Goal: Information Seeking & Learning: Learn about a topic

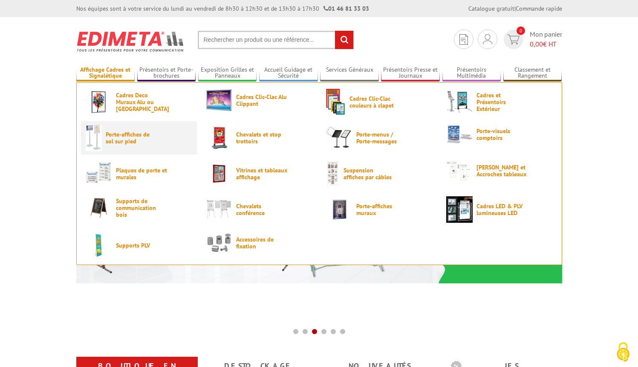
click at [133, 140] on span "Porte-affiches de sol sur pied" at bounding box center [131, 138] width 51 height 14
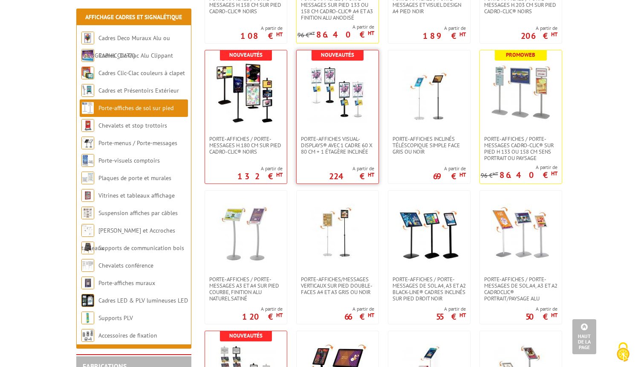
scroll to position [704, 0]
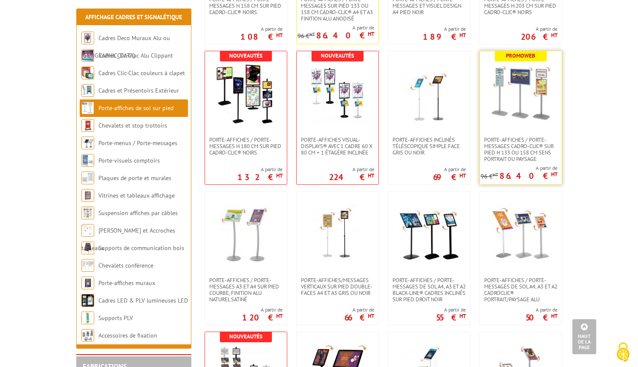
click at [524, 86] on img at bounding box center [521, 94] width 60 height 60
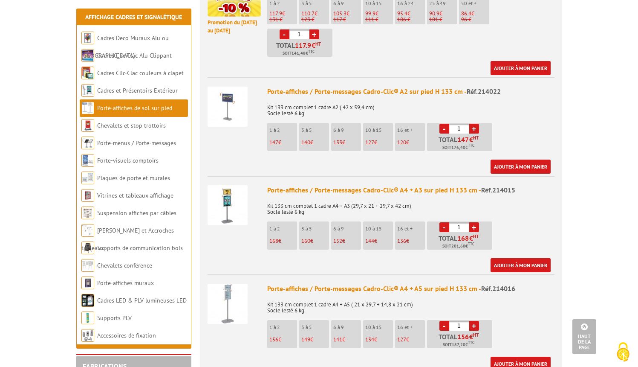
scroll to position [444, 0]
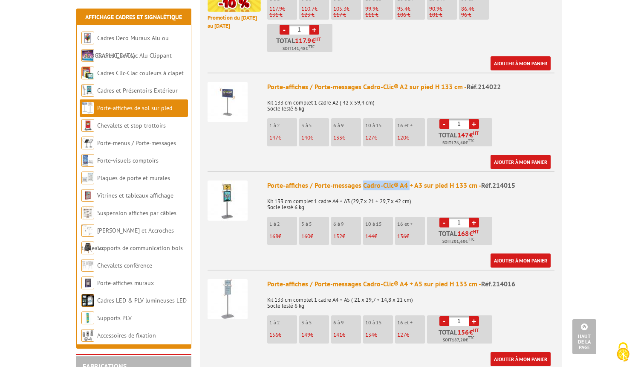
drag, startPoint x: 362, startPoint y: 174, endPoint x: 408, endPoint y: 178, distance: 46.3
click at [408, 180] on div "Porte-affiches / Porte-messages Cadro-Clic® A4 + A3 sur pied H 133 cm - Réf.214…" at bounding box center [410, 185] width 287 height 10
copy div "Cadro-Clic® A4"
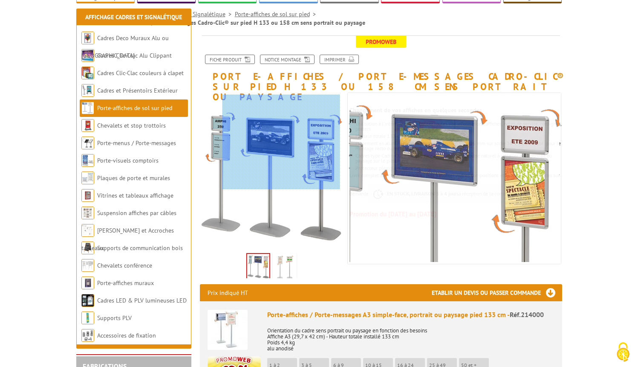
scroll to position [0, 0]
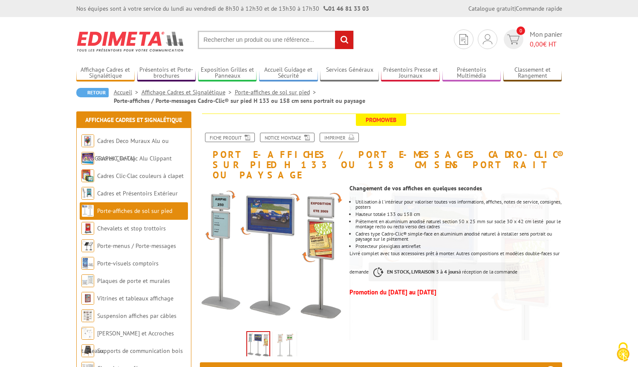
click at [232, 38] on input "text" at bounding box center [276, 40] width 156 height 18
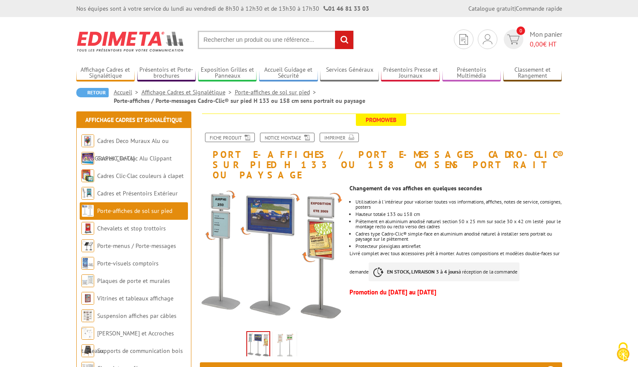
paste input "Cadro-Clic® A4"
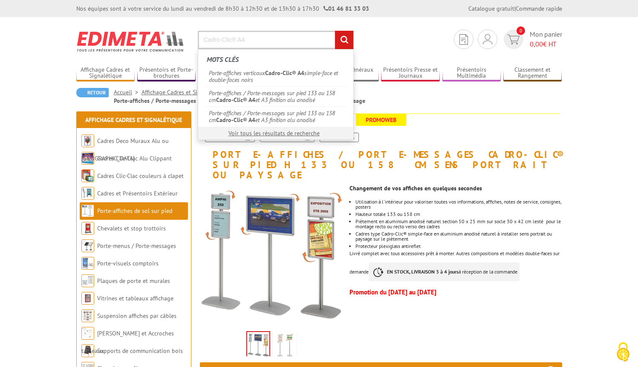
type input "Cadro-Clic® A4"
click at [395, 41] on section "Je me connecte Nouveau client ? Inscrivez-vous 0 Mon panier 0,00 € HT Cadro-Cli…" at bounding box center [319, 37] width 486 height 40
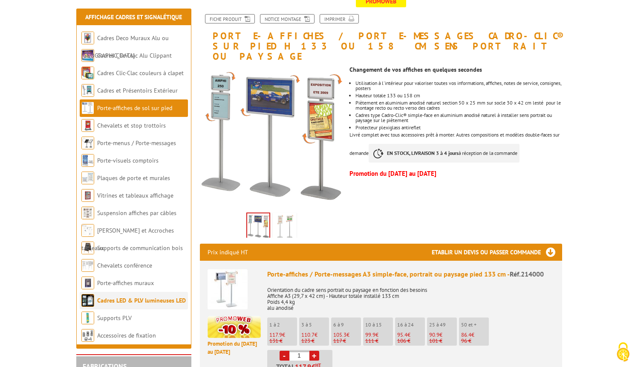
scroll to position [116, 0]
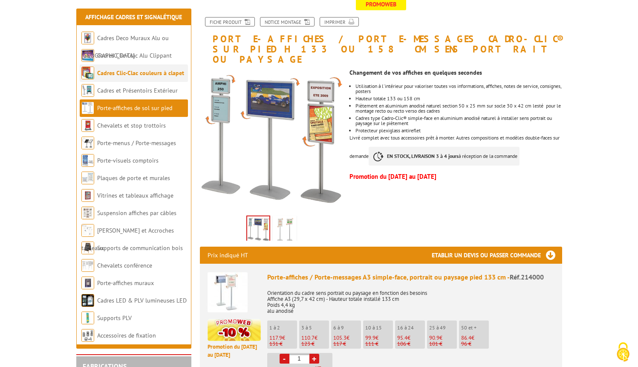
click at [129, 74] on link "Cadres Clic-Clac couleurs à clapet" at bounding box center [140, 73] width 87 height 8
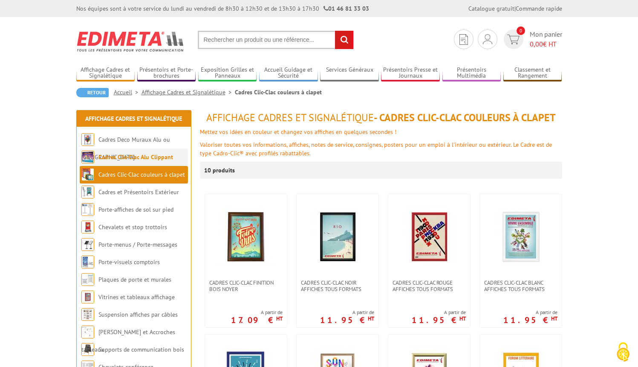
click at [129, 158] on link "Cadres Clic-Clac Alu Clippant" at bounding box center [135, 157] width 75 height 8
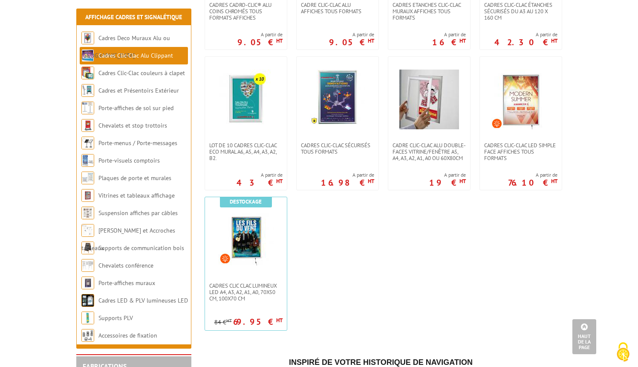
scroll to position [417, 0]
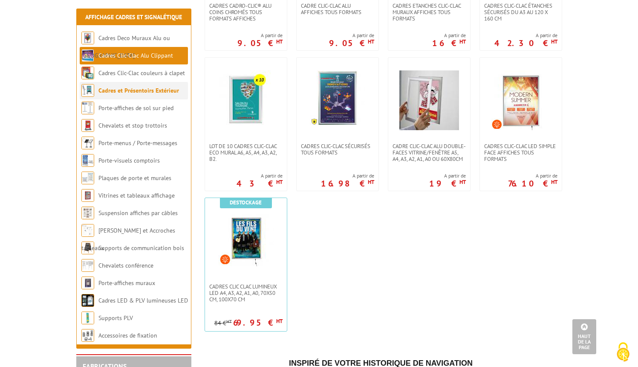
click at [128, 90] on link "Cadres et Présentoirs Extérieur" at bounding box center [138, 91] width 81 height 8
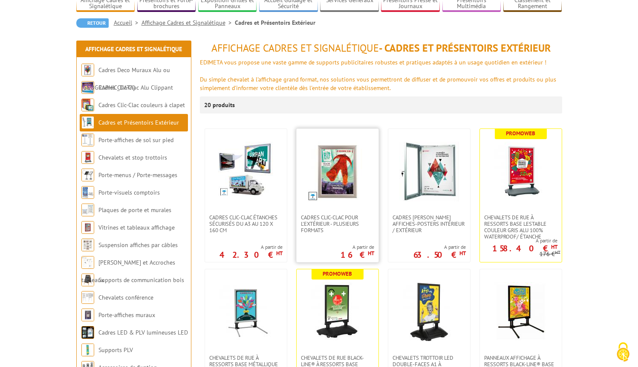
scroll to position [70, 0]
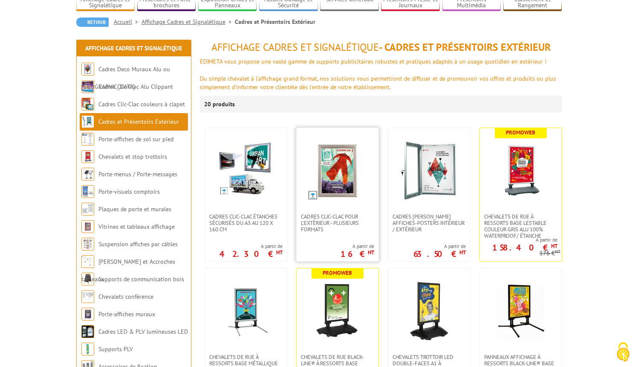
click at [338, 189] on img at bounding box center [338, 171] width 60 height 60
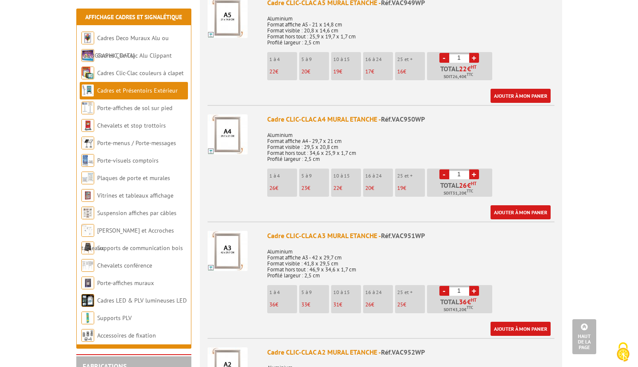
scroll to position [362, 0]
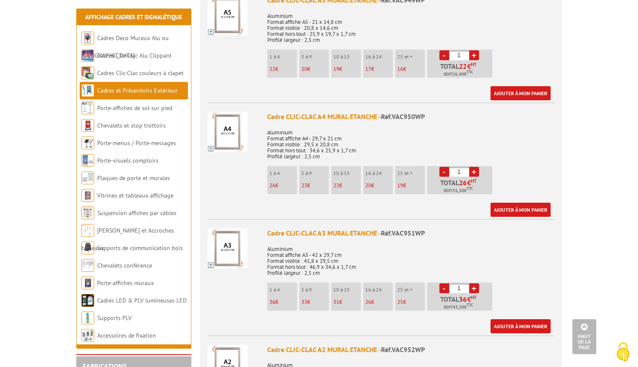
click at [232, 241] on img at bounding box center [228, 248] width 40 height 40
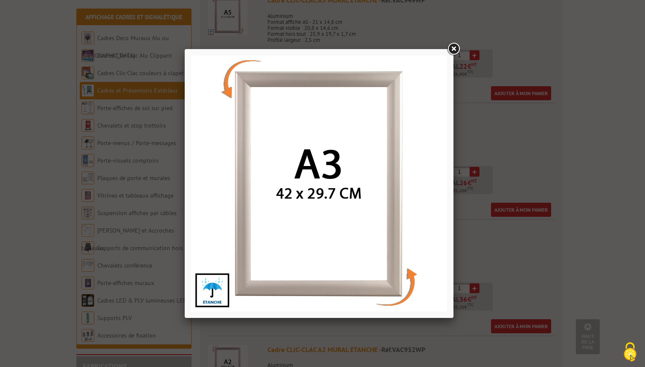
click at [454, 48] on link at bounding box center [453, 48] width 15 height 15
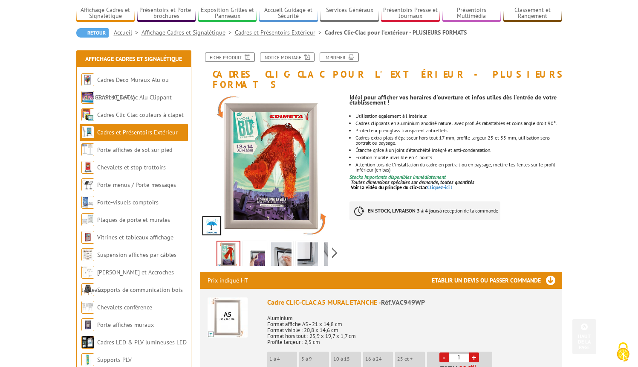
scroll to position [42, 0]
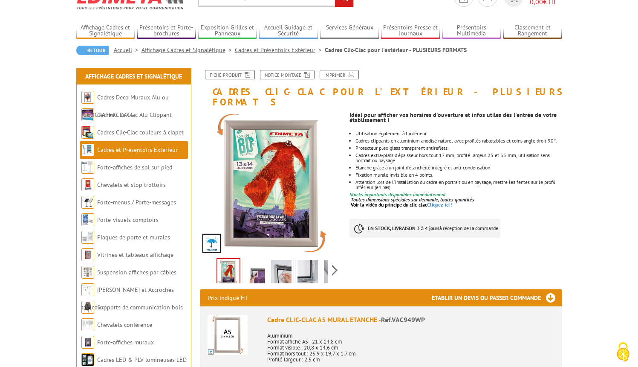
click at [258, 266] on img at bounding box center [255, 273] width 20 height 26
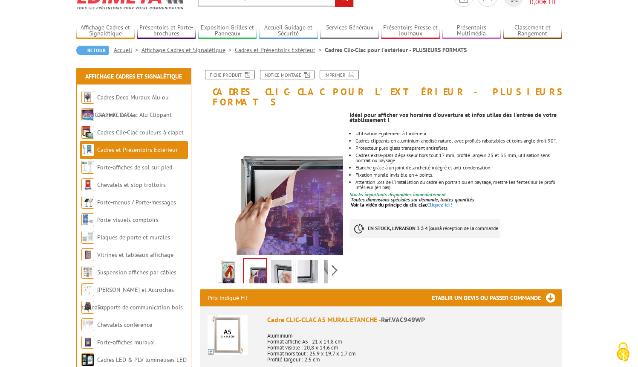
click at [276, 268] on img at bounding box center [281, 273] width 20 height 26
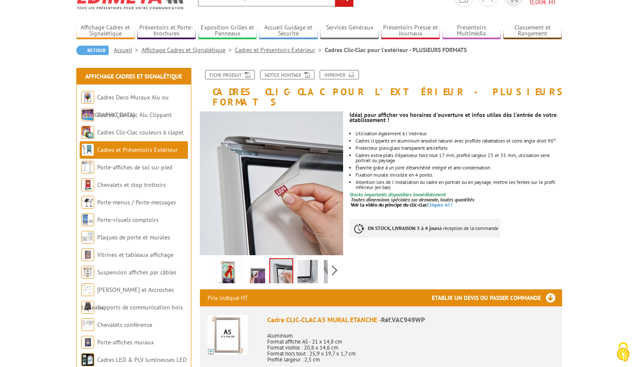
click at [305, 262] on img at bounding box center [308, 273] width 20 height 26
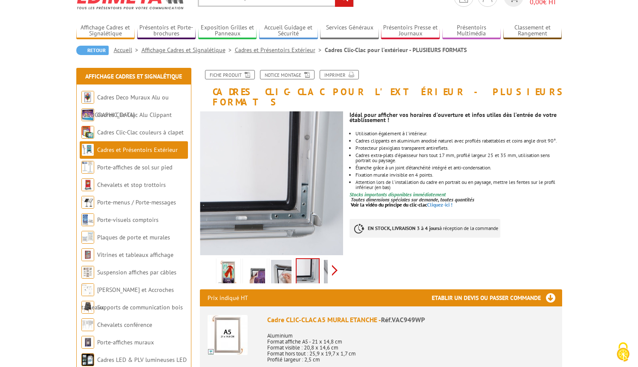
click at [335, 260] on div "Previous Next" at bounding box center [272, 270] width 144 height 30
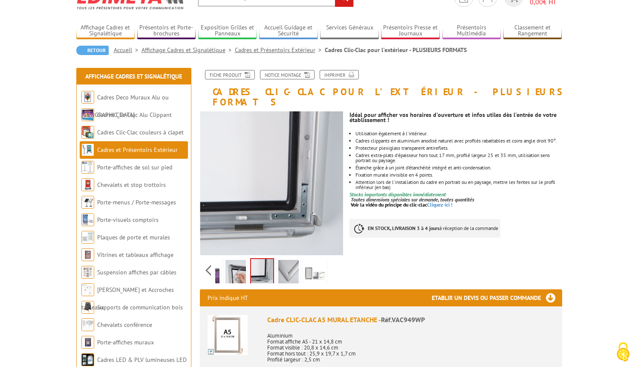
click at [294, 260] on img at bounding box center [288, 273] width 20 height 26
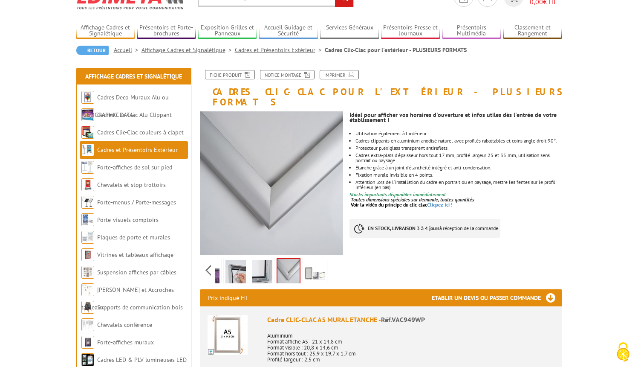
click at [313, 264] on img at bounding box center [315, 273] width 20 height 26
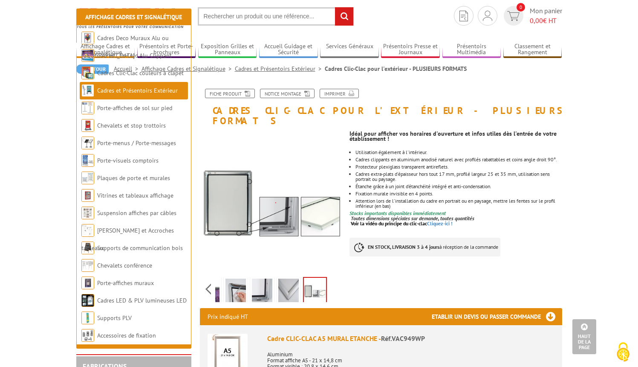
scroll to position [0, 0]
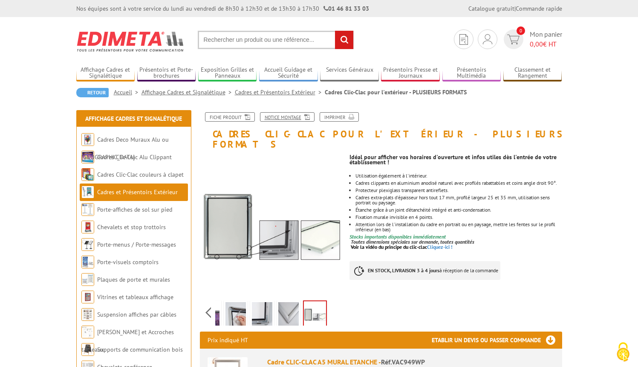
click at [280, 117] on link "Notice Montage" at bounding box center [287, 116] width 55 height 9
click at [280, 92] on link "Cadres et Présentoirs Extérieur" at bounding box center [280, 92] width 90 height 8
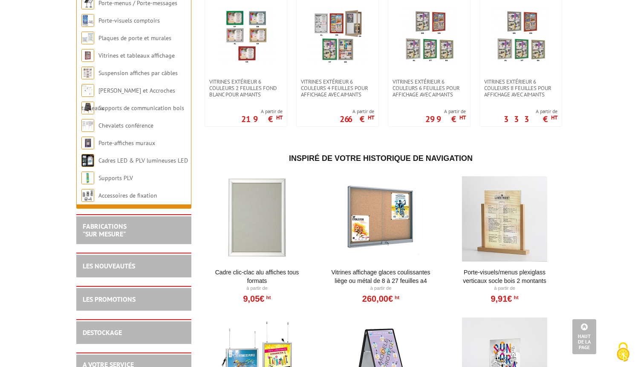
scroll to position [768, 0]
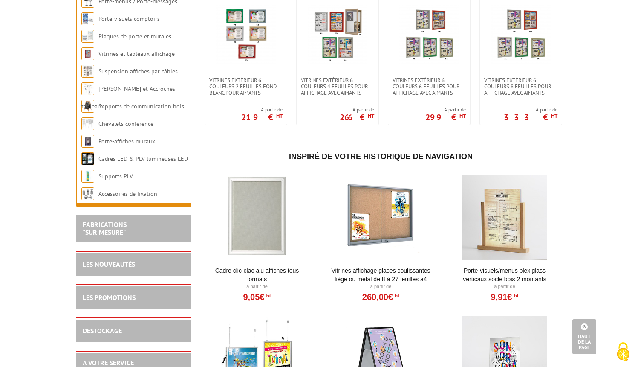
click at [254, 227] on div at bounding box center [257, 216] width 105 height 85
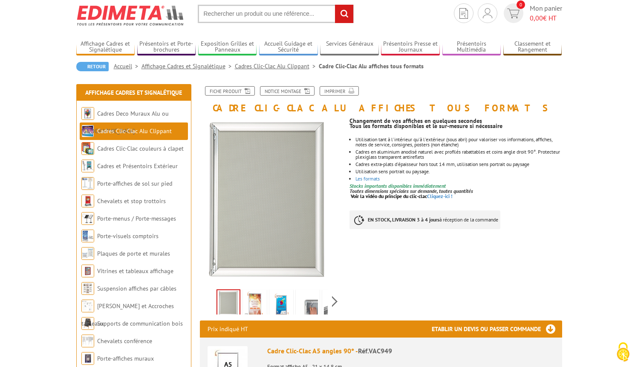
scroll to position [25, 0]
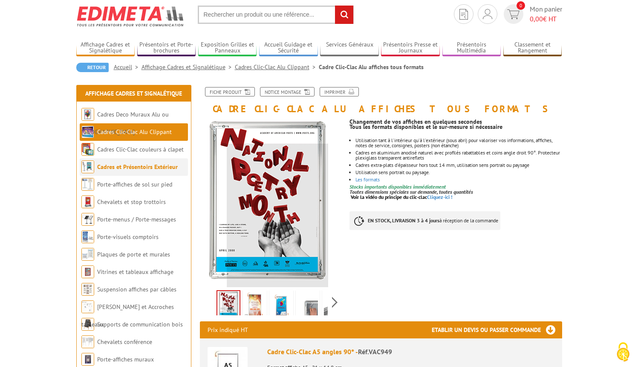
click at [133, 167] on link "Cadres et Présentoirs Extérieur" at bounding box center [137, 167] width 81 height 8
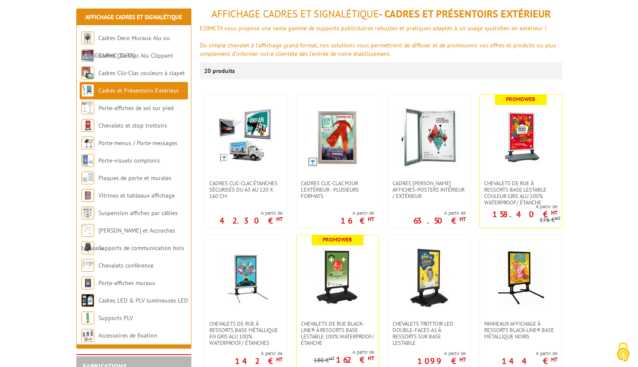
scroll to position [104, 0]
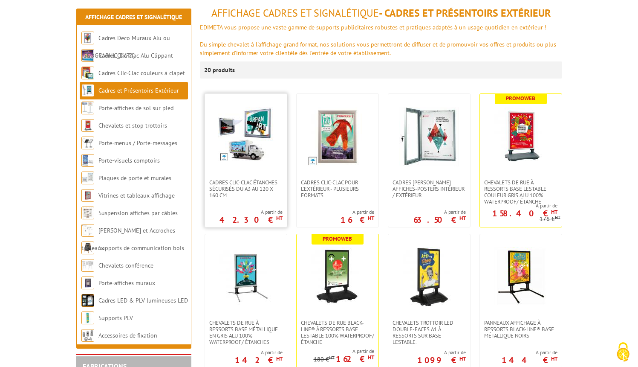
click at [249, 158] on img at bounding box center [245, 134] width 55 height 55
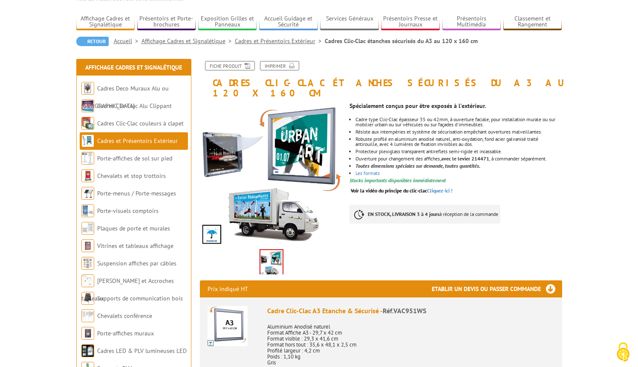
scroll to position [52, 0]
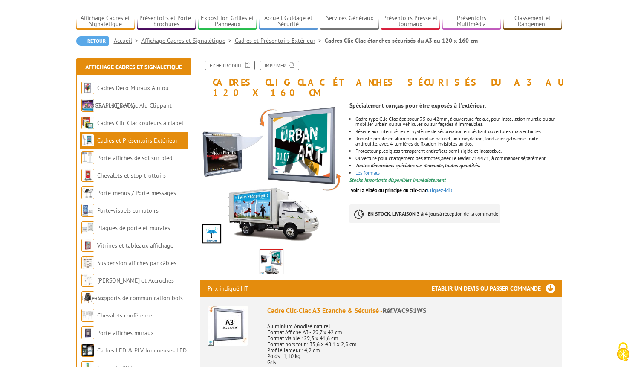
click at [141, 141] on link "Cadres et Présentoirs Extérieur" at bounding box center [137, 140] width 81 height 8
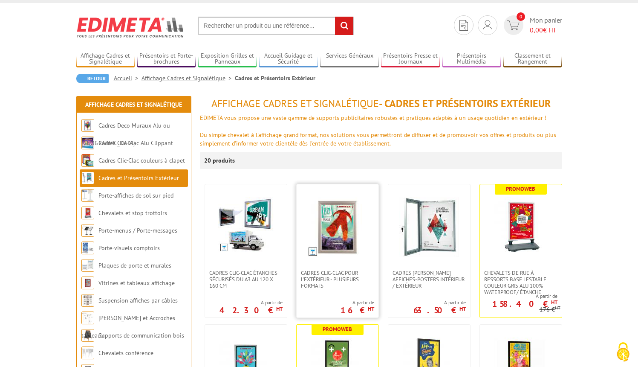
scroll to position [21, 0]
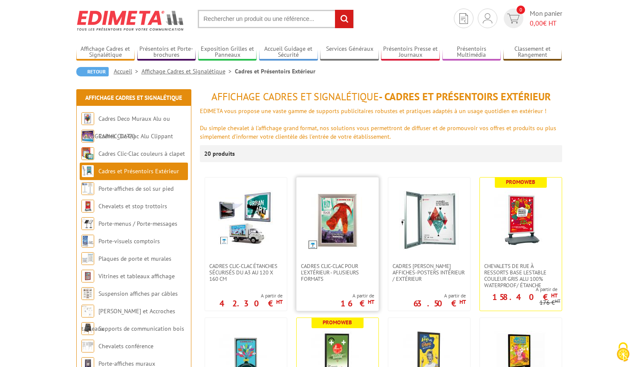
click at [337, 226] on img at bounding box center [338, 220] width 60 height 60
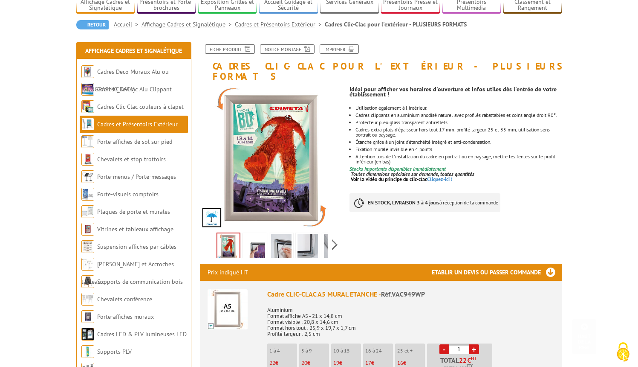
scroll to position [66, 0]
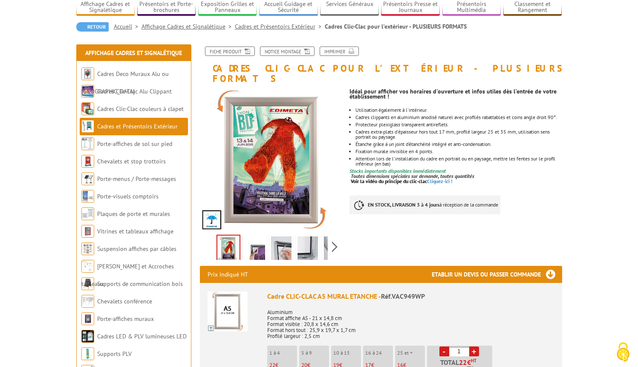
click at [185, 27] on link "Affichage Cadres et Signalétique" at bounding box center [188, 27] width 93 height 8
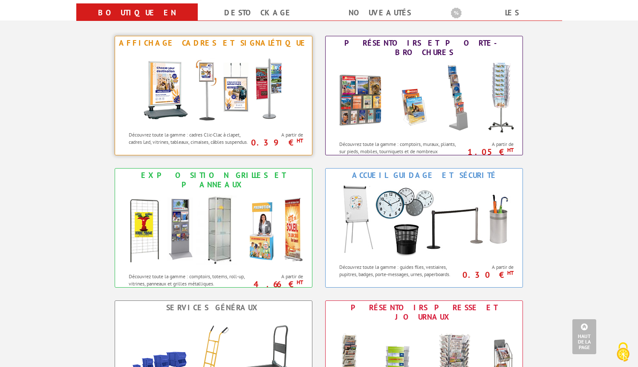
scroll to position [343, 0]
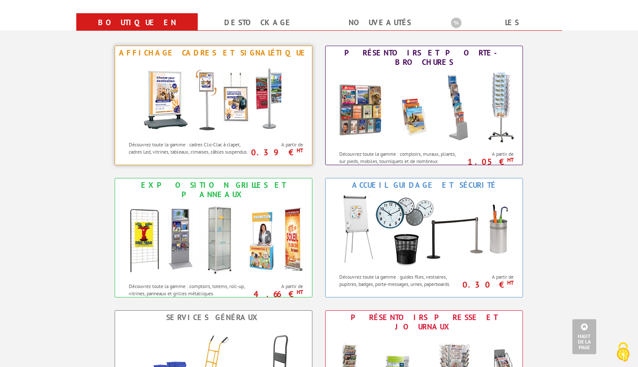
click at [228, 130] on img at bounding box center [214, 98] width 158 height 77
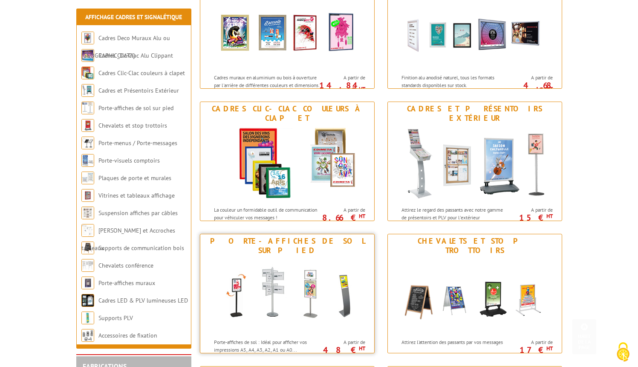
scroll to position [176, 0]
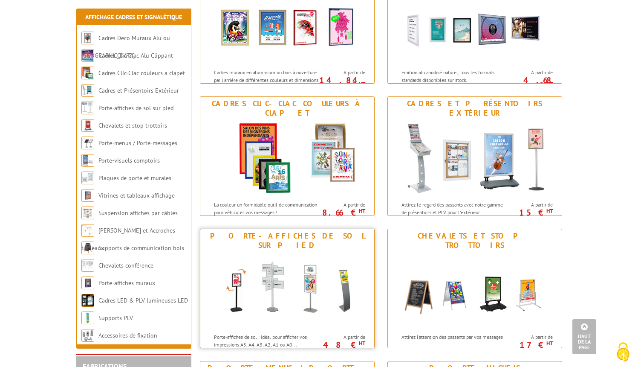
click at [301, 282] on img at bounding box center [287, 290] width 158 height 77
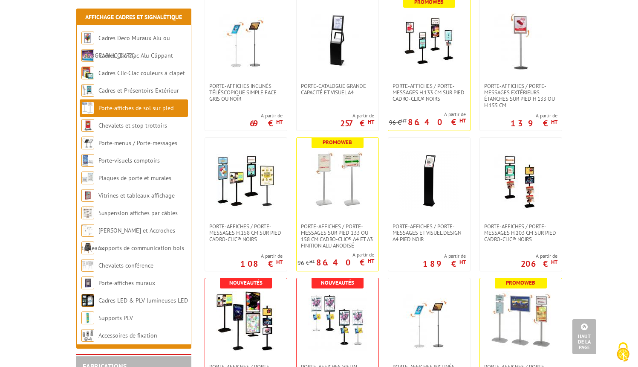
scroll to position [487, 0]
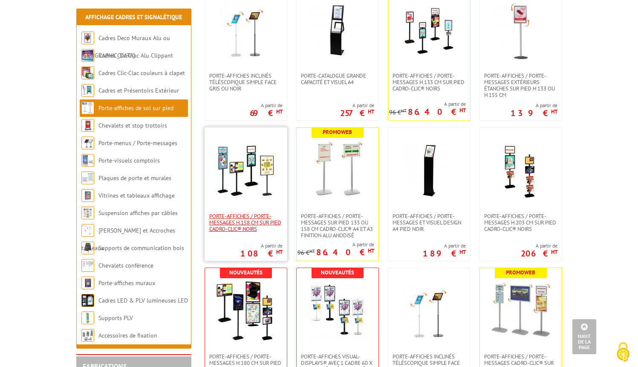
click at [245, 220] on span "Porte-affiches / Porte-messages H.158 cm sur pied Cadro-Clic® NOIRS" at bounding box center [245, 222] width 73 height 19
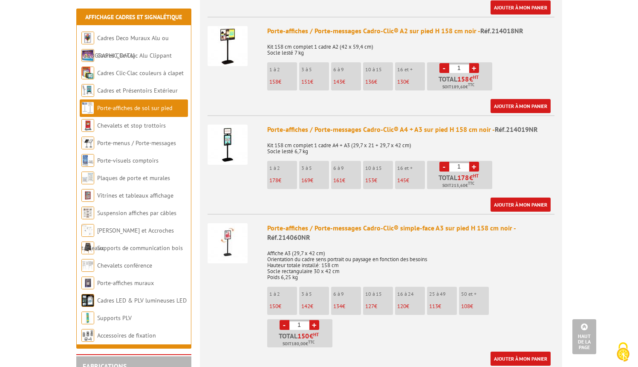
scroll to position [432, 0]
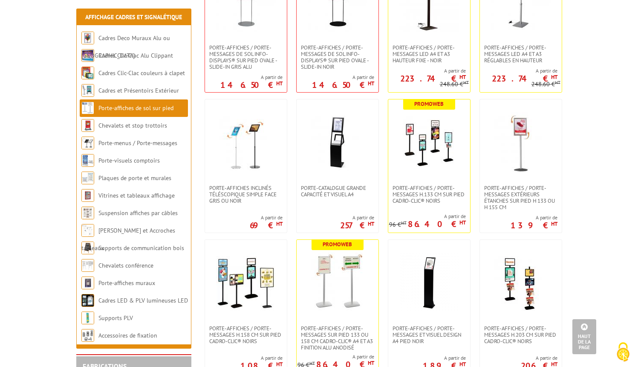
scroll to position [382, 0]
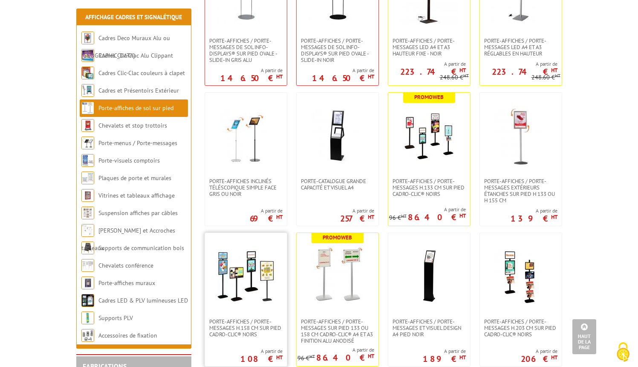
click at [250, 262] on img at bounding box center [246, 276] width 60 height 60
